Goal: Use online tool/utility: Utilize a website feature to perform a specific function

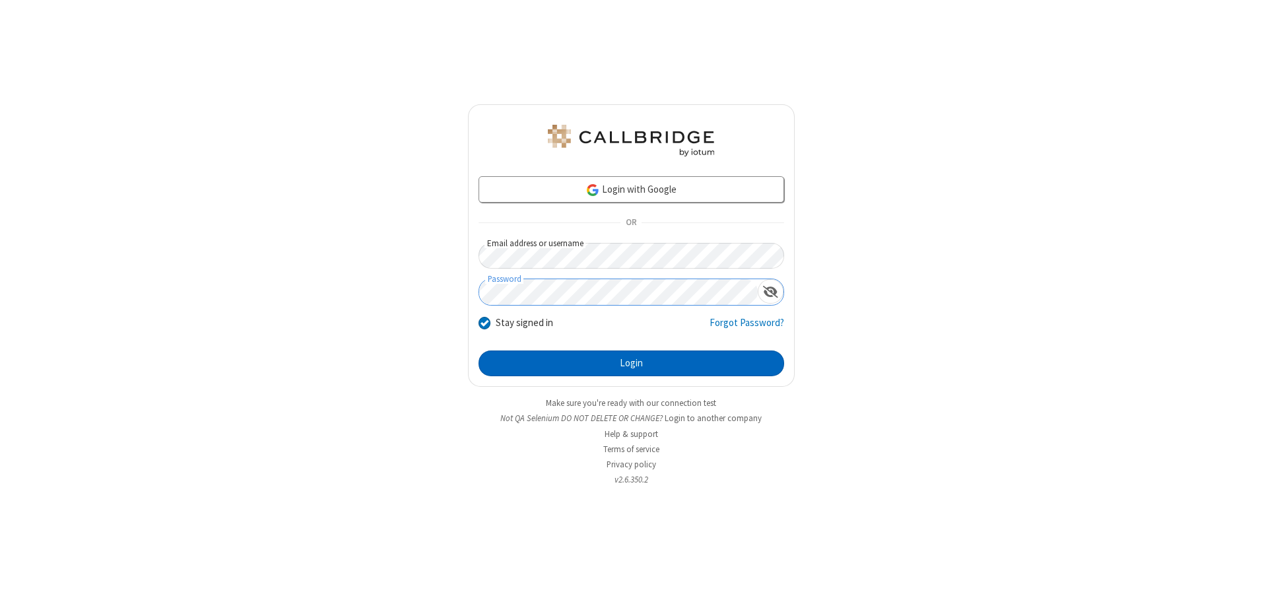
click at [631, 363] on button "Login" at bounding box center [632, 363] width 306 height 26
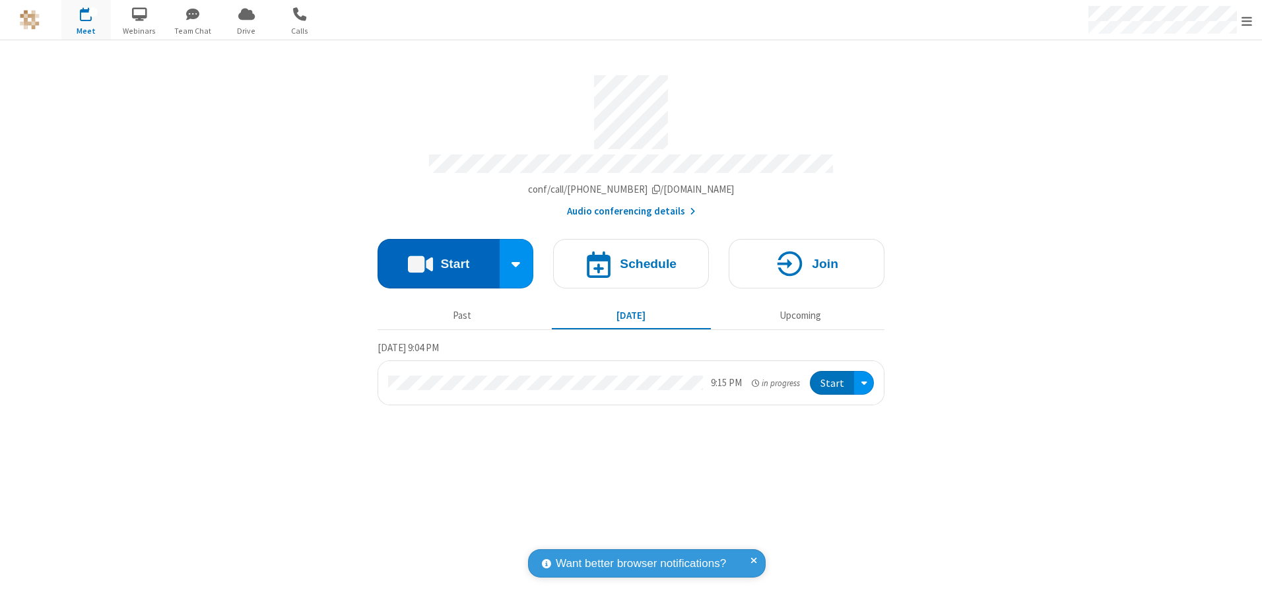
click at [438, 259] on button "Start" at bounding box center [439, 264] width 122 height 50
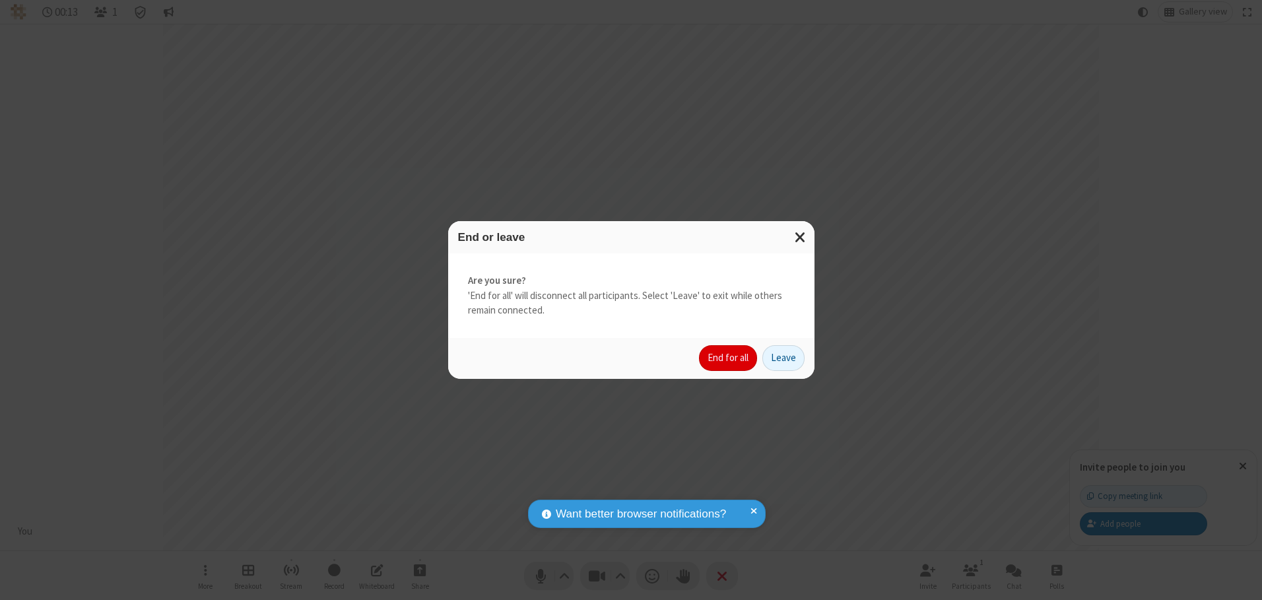
click at [729, 358] on button "End for all" at bounding box center [728, 358] width 58 height 26
